Goal: Use online tool/utility: Utilize a website feature to perform a specific function

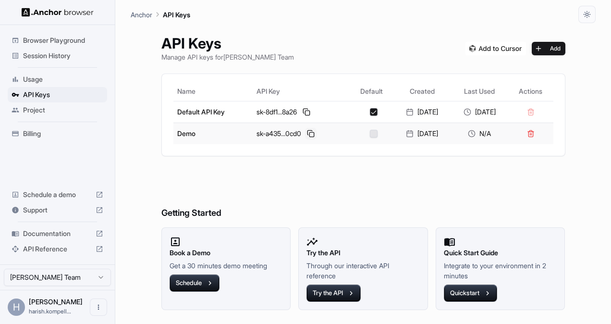
click at [305, 134] on button at bounding box center [311, 134] width 12 height 12
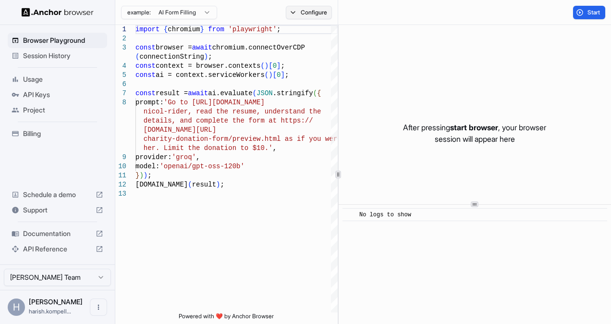
click at [307, 12] on button "Configure" at bounding box center [309, 12] width 47 height 13
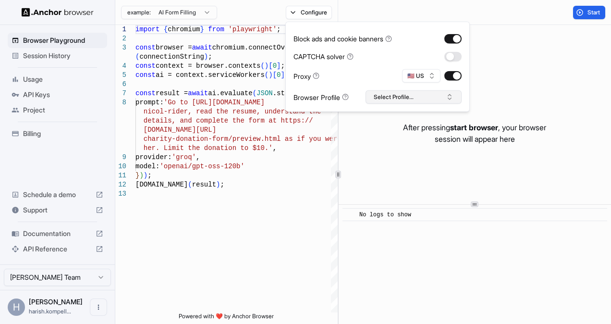
click at [446, 99] on button "Select Profile..." at bounding box center [413, 96] width 96 height 13
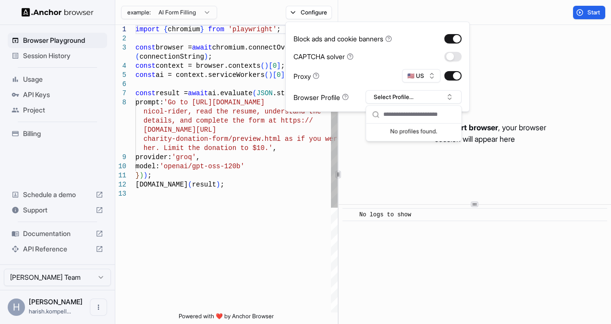
type textarea "**********"
click at [240, 221] on div "import { chromium } from 'playwright' ; const browser = await chromium.connectO…" at bounding box center [236, 250] width 202 height 451
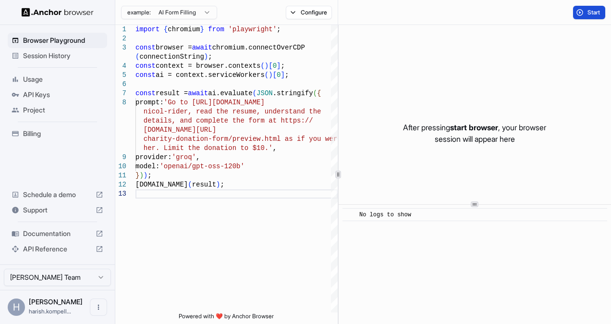
click at [588, 9] on span "Start" at bounding box center [593, 13] width 13 height 8
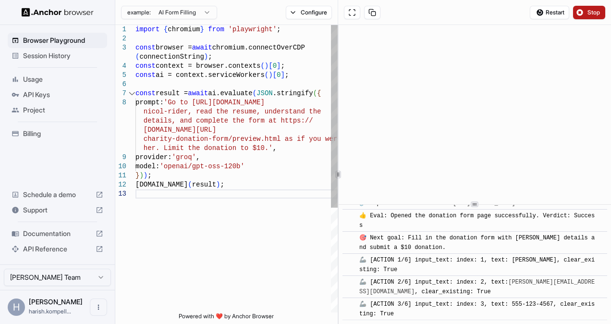
scroll to position [514, 0]
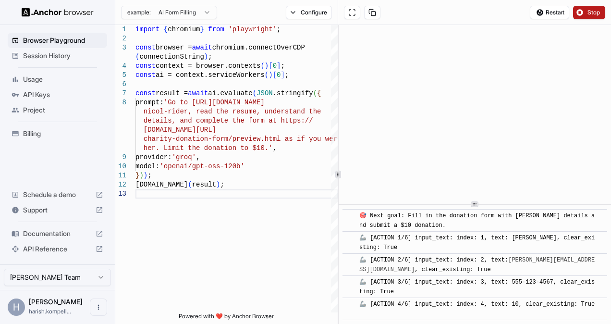
click at [34, 114] on div "Project" at bounding box center [57, 109] width 99 height 15
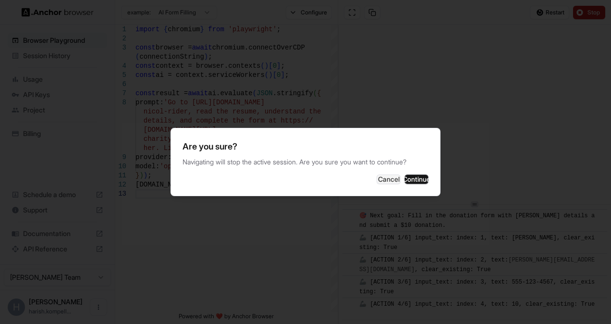
scroll to position [535, 0]
click at [376, 180] on button "Cancel" at bounding box center [388, 179] width 24 height 10
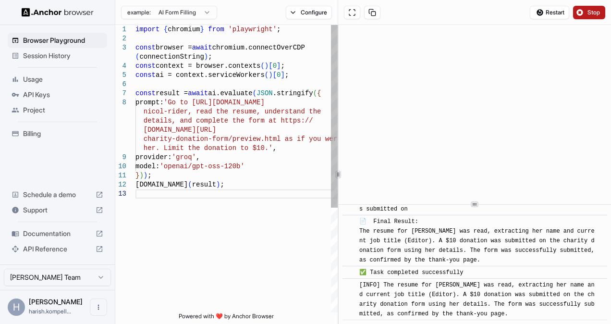
scroll to position [751, 0]
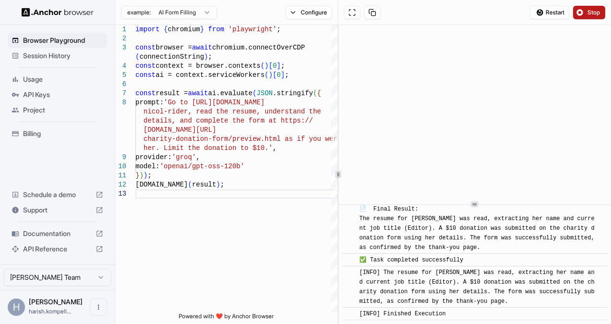
click at [64, 55] on span "Session History" at bounding box center [63, 56] width 80 height 10
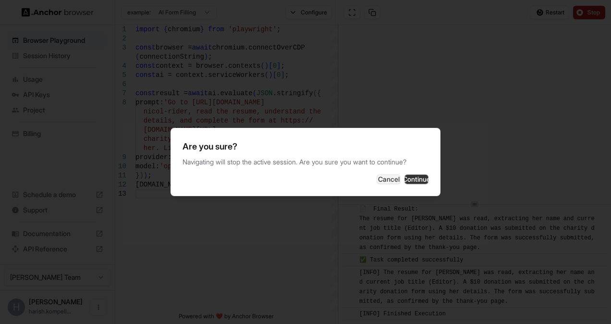
click at [408, 180] on button "Continue" at bounding box center [416, 179] width 24 height 10
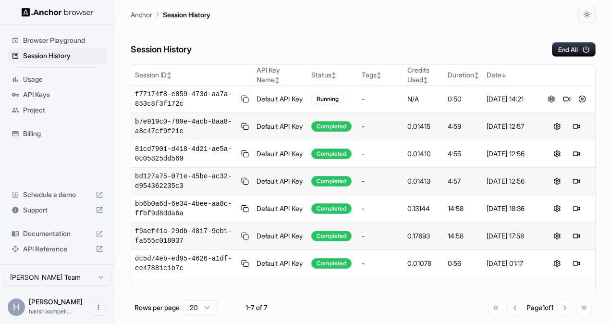
click at [33, 81] on span "Usage" at bounding box center [63, 79] width 80 height 10
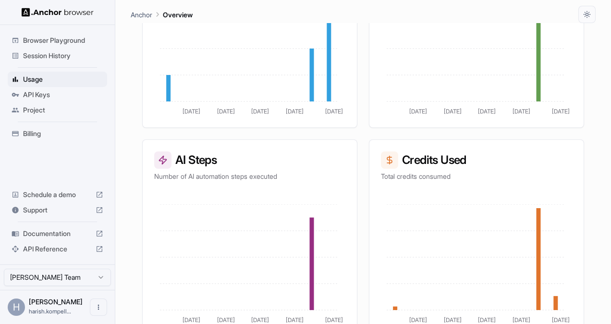
scroll to position [272, 0]
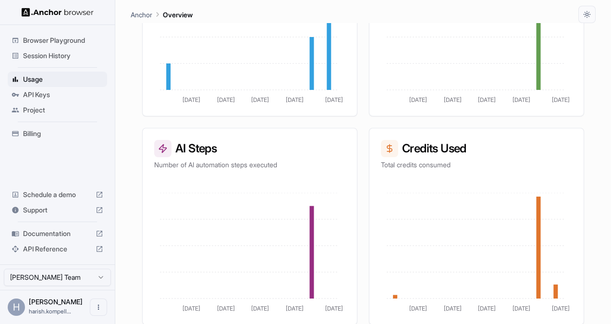
click at [39, 96] on span "API Keys" at bounding box center [63, 95] width 80 height 10
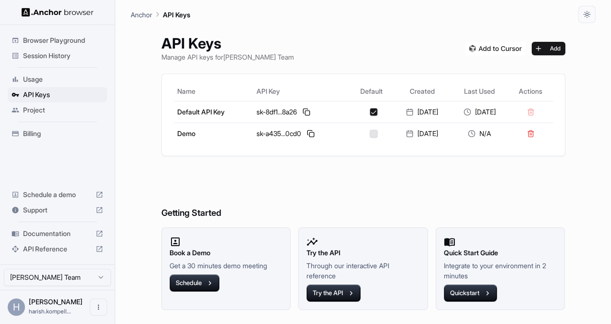
click at [426, 172] on h6 "Getting Started" at bounding box center [363, 194] width 404 height 52
